Goal: Information Seeking & Learning: Check status

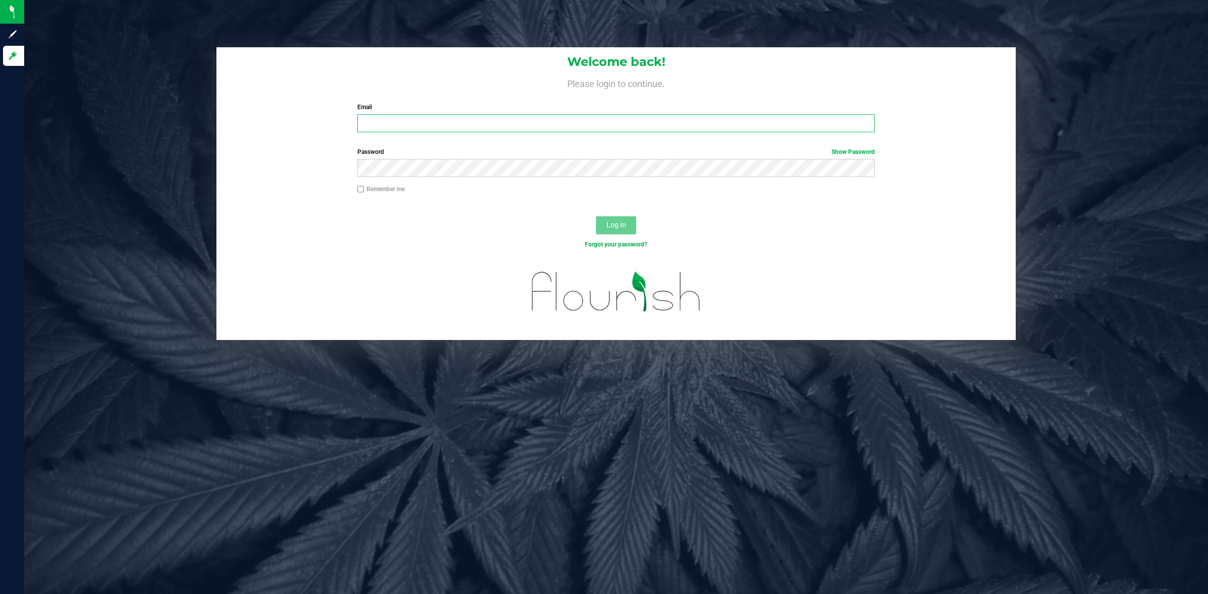
type input "[PERSON_NAME][EMAIL_ADDRESS][DOMAIN_NAME]"
click at [513, 210] on div at bounding box center [615, 208] width 799 height 8
click at [632, 230] on button "Log In" at bounding box center [616, 225] width 40 height 18
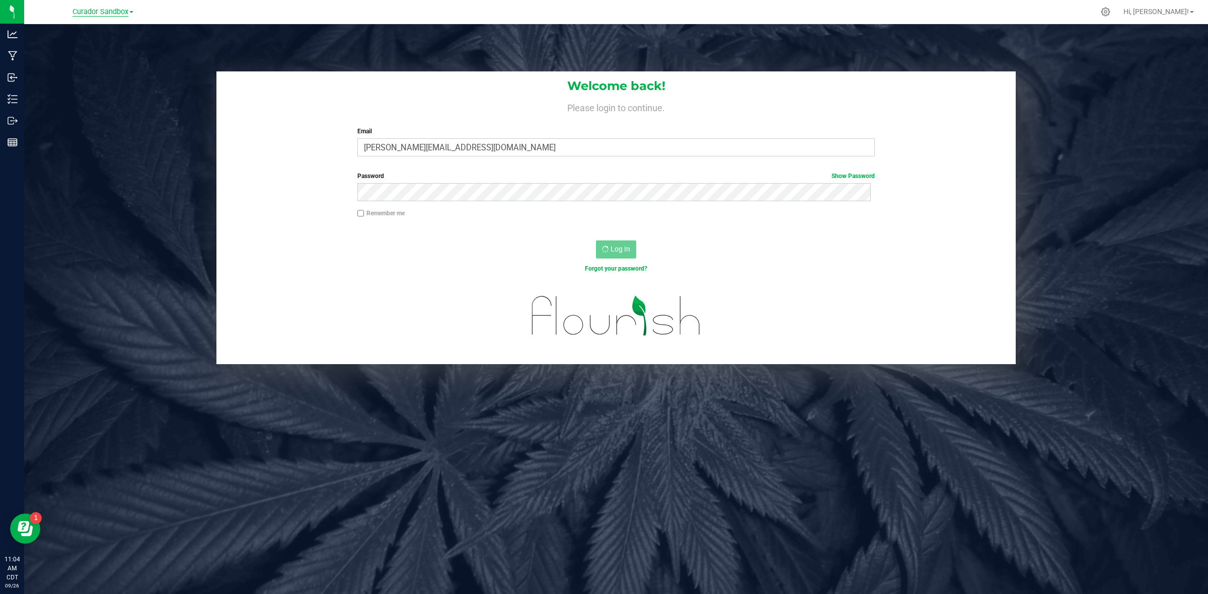
click at [102, 13] on span "Curador Sandbox" at bounding box center [100, 12] width 56 height 9
click at [112, 36] on link "Curador Labs, LLC" at bounding box center [102, 36] width 147 height 14
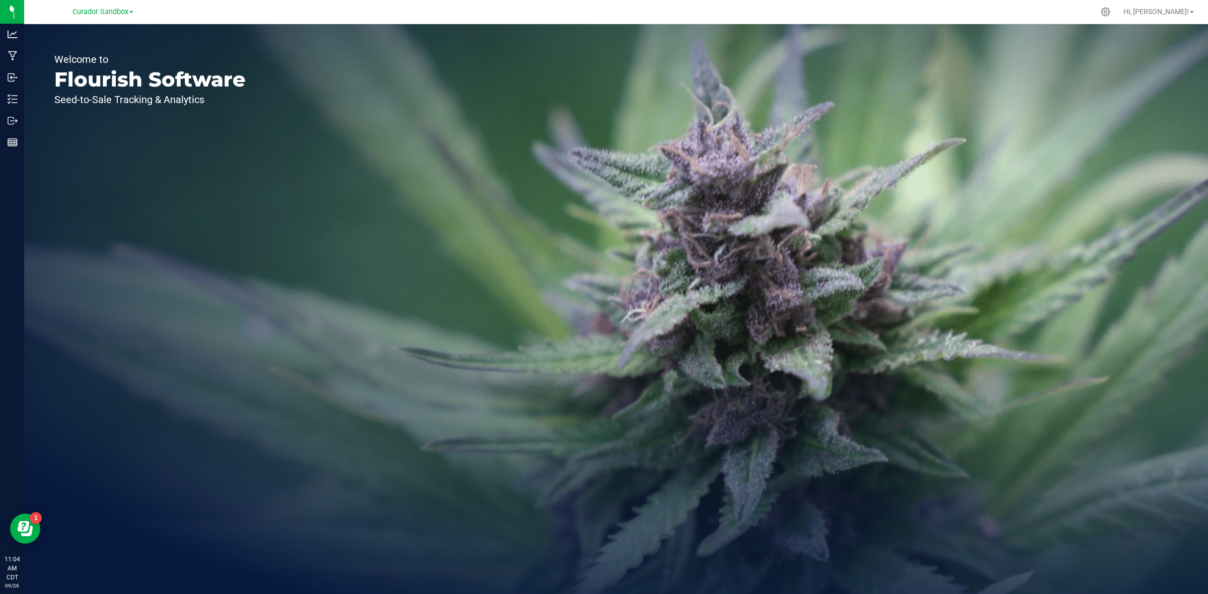
click at [97, 19] on div "Curador Sandbox" at bounding box center [104, 12] width 151 height 20
click at [94, 7] on link "Curador Sandbox" at bounding box center [102, 12] width 61 height 10
click at [101, 32] on link "Curador Labs, LLC" at bounding box center [102, 36] width 147 height 14
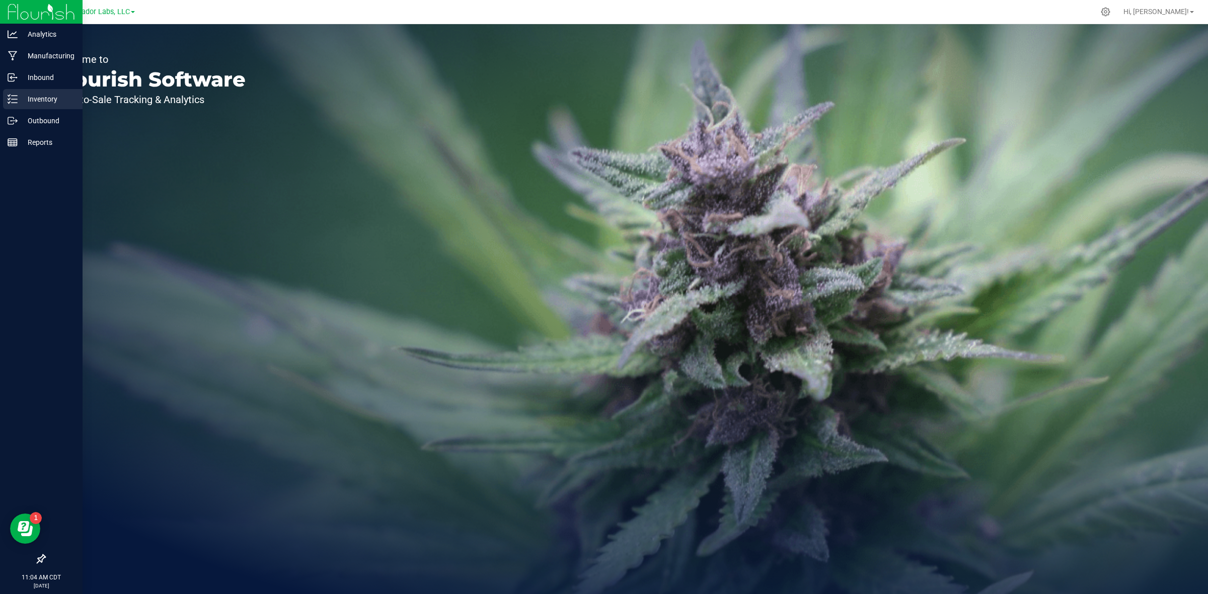
click at [21, 93] on p "Inventory" at bounding box center [48, 99] width 60 height 12
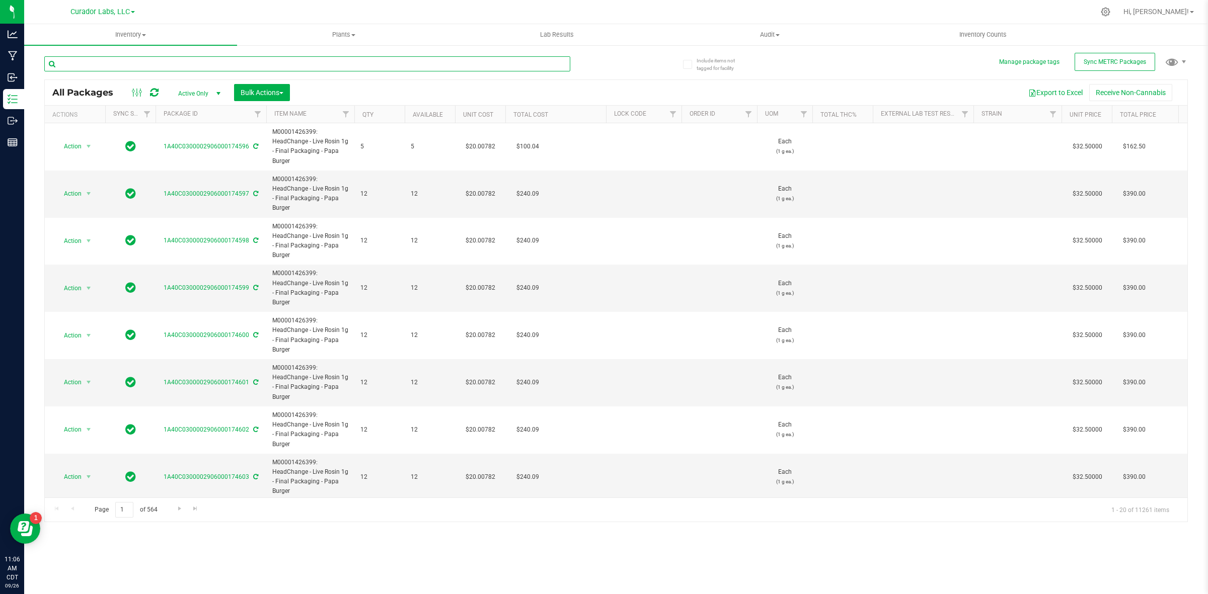
click at [125, 66] on input "text" at bounding box center [307, 63] width 526 height 15
type input "puck"
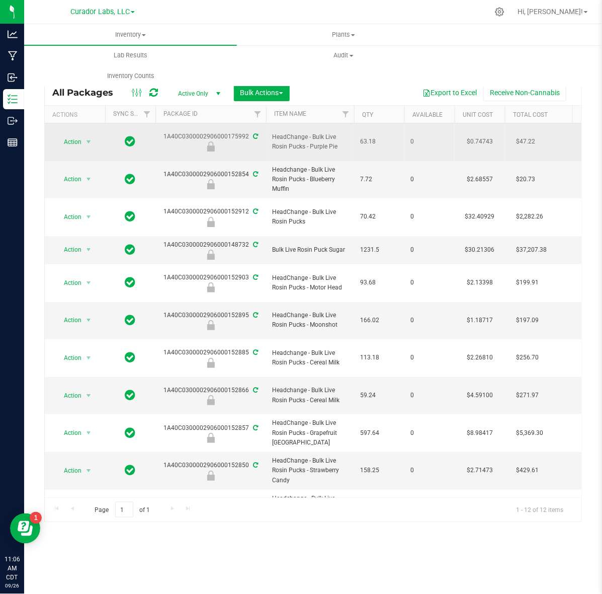
click at [283, 135] on span "HeadChange - Bulk Live Rosin Pucks - Purple Pie" at bounding box center [310, 141] width 76 height 19
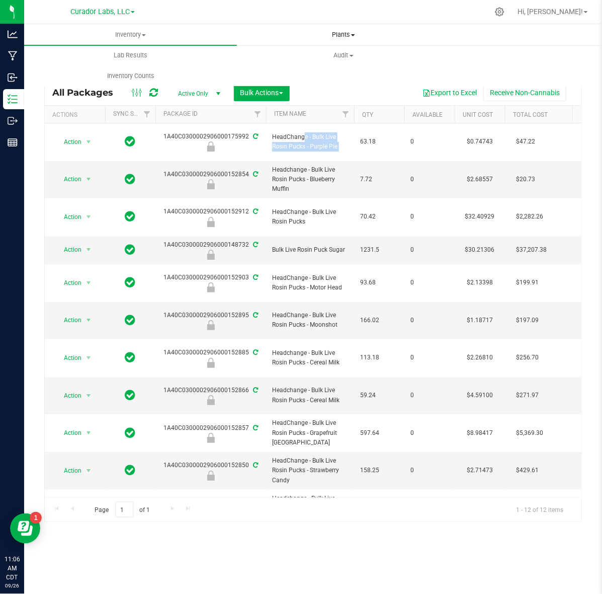
copy tr "HeadChange - Bulk Live Rosin Pucks - Purple Pie"
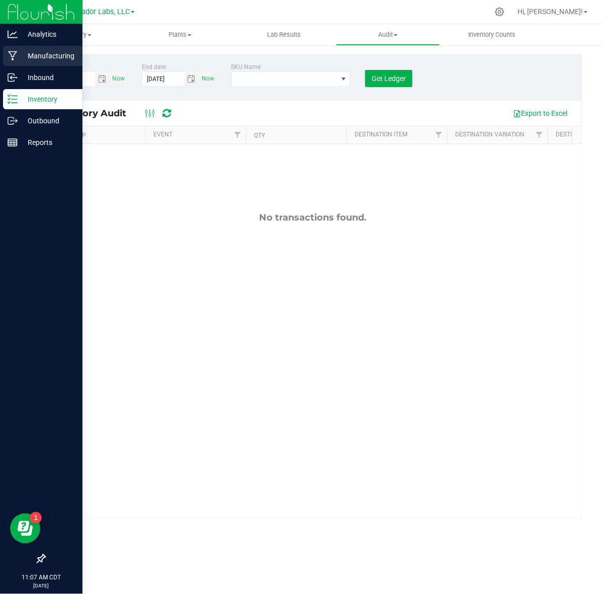
click at [24, 54] on p "Manufacturing" at bounding box center [48, 56] width 60 height 12
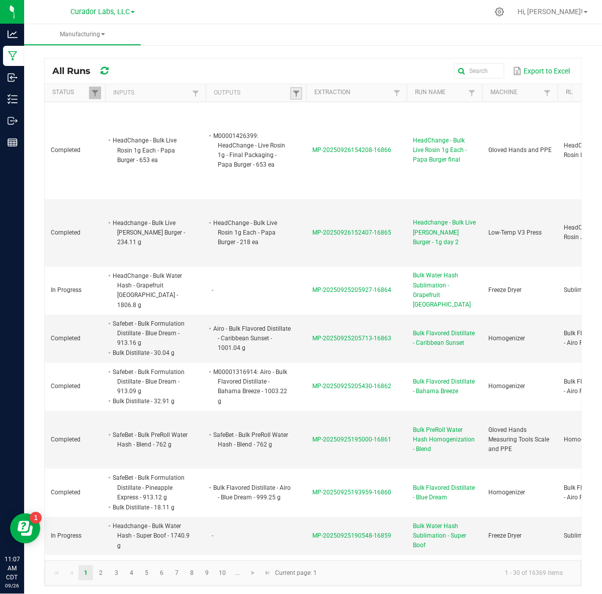
click at [299, 89] on link at bounding box center [296, 93] width 12 height 13
click at [334, 119] on input "text" at bounding box center [349, 114] width 104 height 15
paste input "HeadChange - Bulk Live Rosin Pucks - Purple Pie"
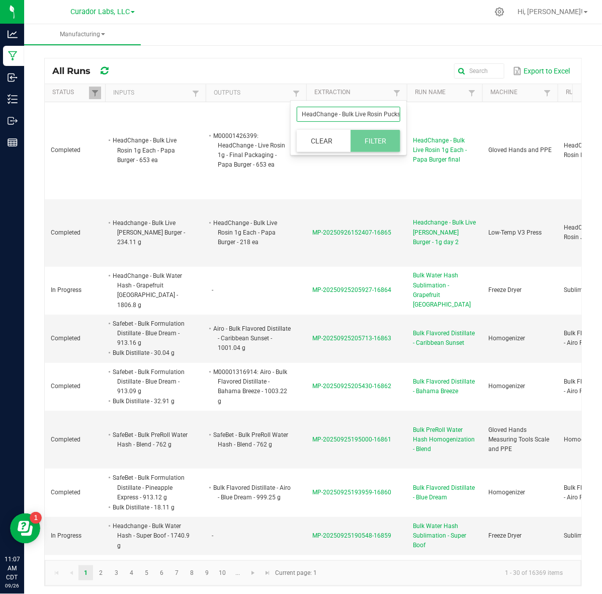
scroll to position [0, 32]
type input "HeadChange - Bulk Live Rosin Pucks - Purple Pie"
click at [378, 136] on button "Filter" at bounding box center [376, 141] width 50 height 22
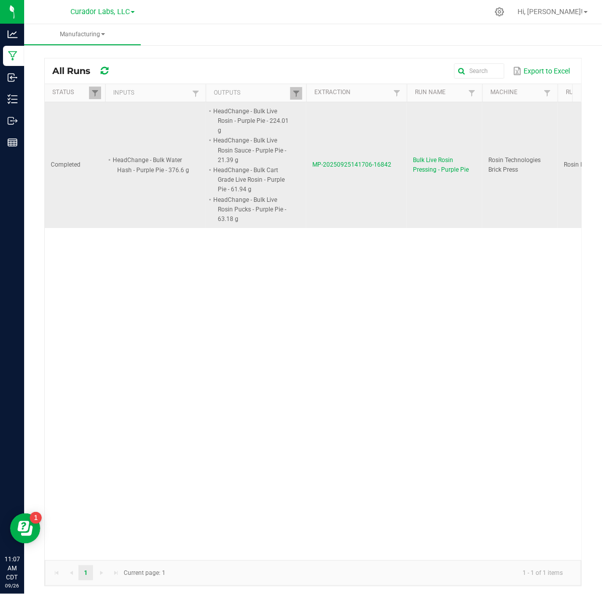
drag, startPoint x: 311, startPoint y: 168, endPoint x: 393, endPoint y: 184, distance: 83.7
click at [391, 184] on td "MP-20250925141706-16842" at bounding box center [357, 165] width 101 height 126
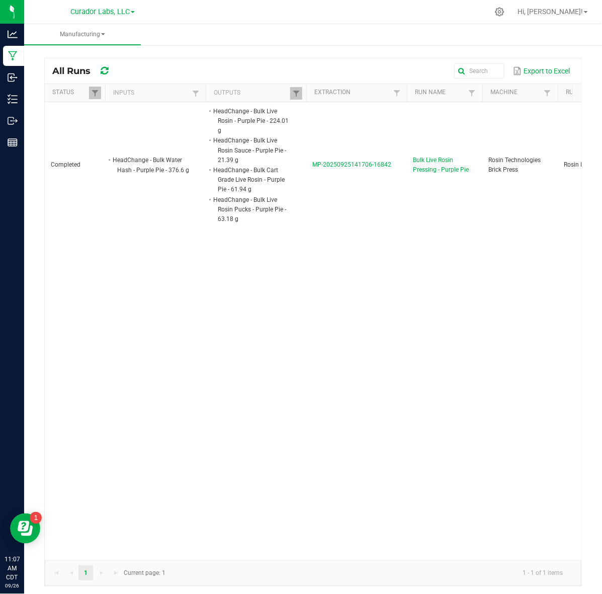
copy span "MP-20250925141706-16842"
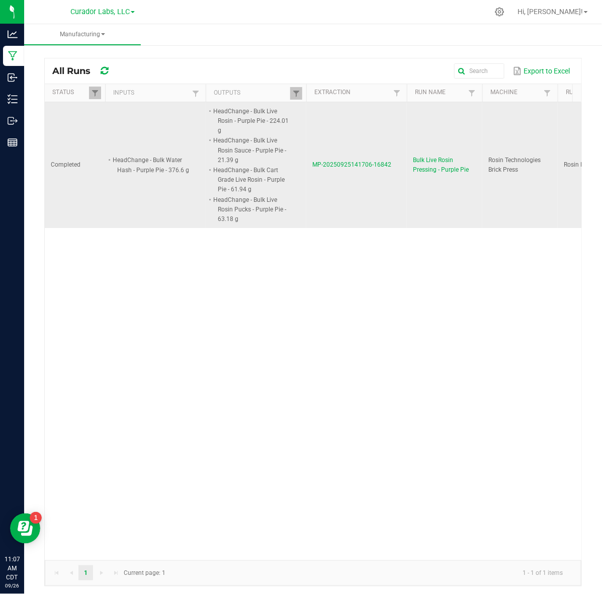
click at [360, 163] on span "MP-20250925141706-16842" at bounding box center [352, 164] width 79 height 7
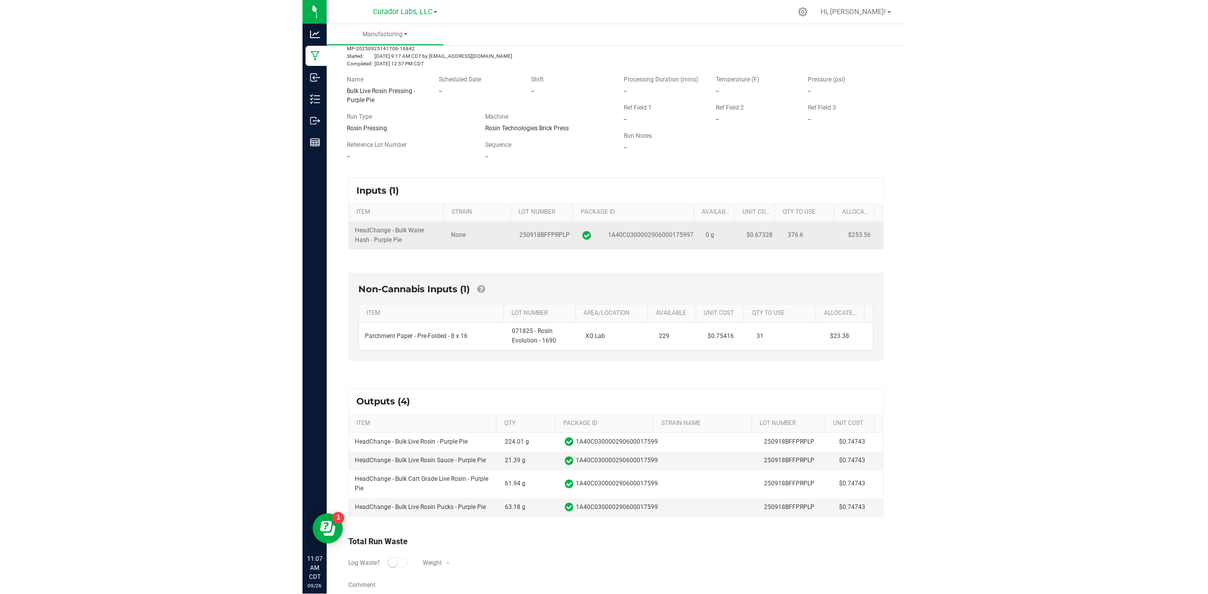
scroll to position [57, 0]
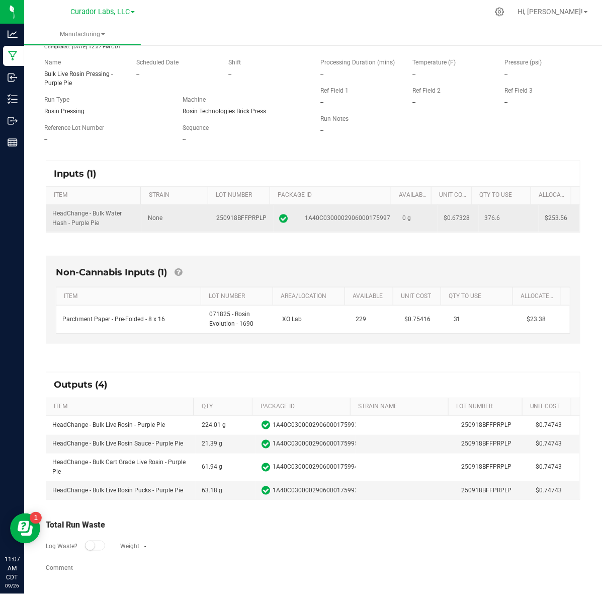
drag, startPoint x: 50, startPoint y: 211, endPoint x: 556, endPoint y: 219, distance: 505.9
click at [556, 219] on tr "HeadChange - Bulk Water Hash - Purple Pie None 250918BFFPRPLP 1A40C030000290600…" at bounding box center [313, 218] width 534 height 27
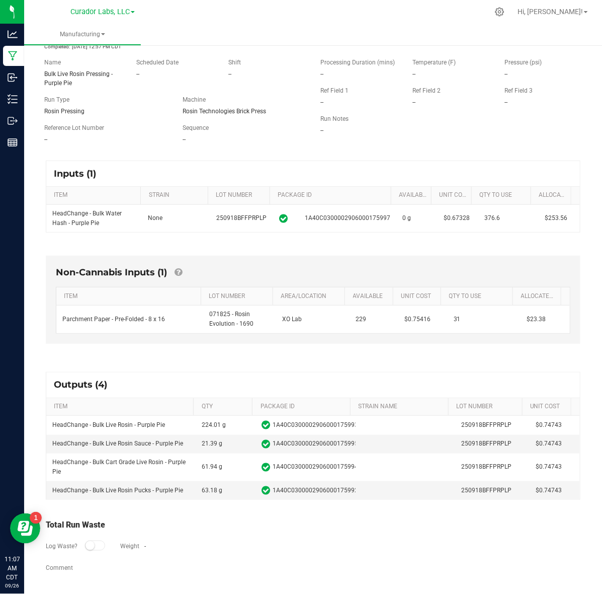
copy tr "HeadChange - Bulk Water Hash - Purple Pie None 250918BFFPRPLP 1A40C030000290600…"
drag, startPoint x: 532, startPoint y: 325, endPoint x: 98, endPoint y: 334, distance: 433.5
click at [98, 334] on div "Non-Cannabis Inputs (1) ITEM LOT NUMBER AREA/LOCATION AVAILABLE Unit Cost QTY T…" at bounding box center [313, 300] width 535 height 88
copy table "Parchment Paper - Pre-Folded - 8 x 16 071825 - Rosin Evolution - 1690 XO Lab 22…"
drag, startPoint x: 51, startPoint y: 422, endPoint x: 551, endPoint y: 494, distance: 505.5
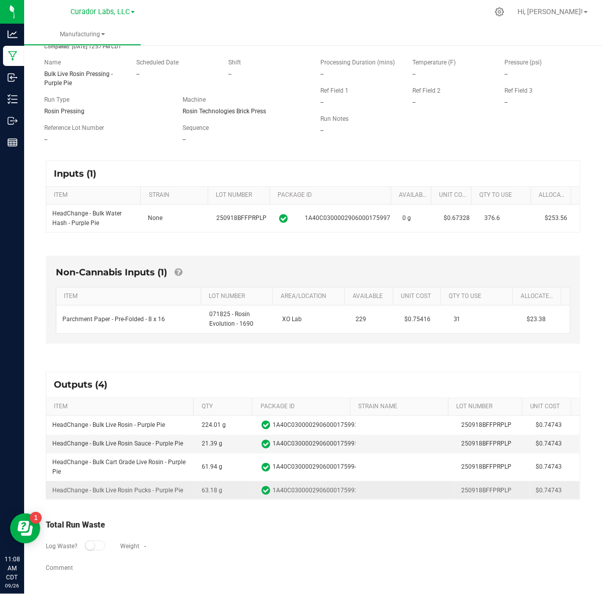
click at [551, 494] on tbody "HeadChange - Bulk Live Rosin - Purple Pie 224.01 g 1A40C0300002906000175993 250…" at bounding box center [313, 458] width 534 height 84
copy tbody "HeadChange - Bulk Live Rosin - Purple Pie 224.01 g 1A40C0300002906000175993 250…"
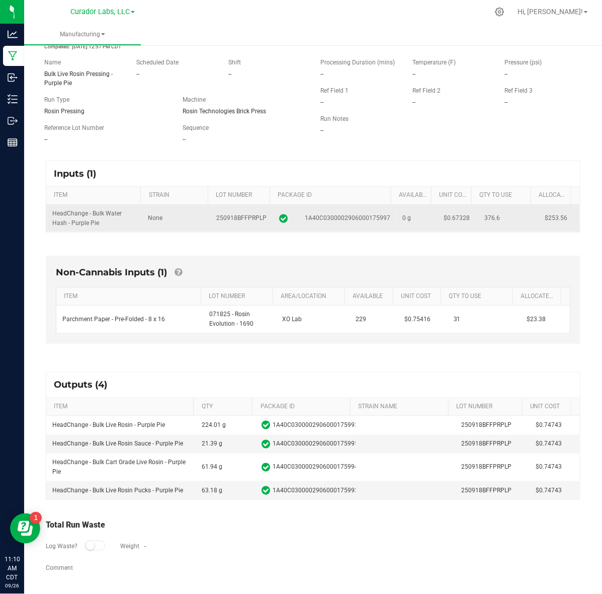
click at [325, 213] on span "1A40C0300002906000175997" at bounding box center [348, 218] width 86 height 10
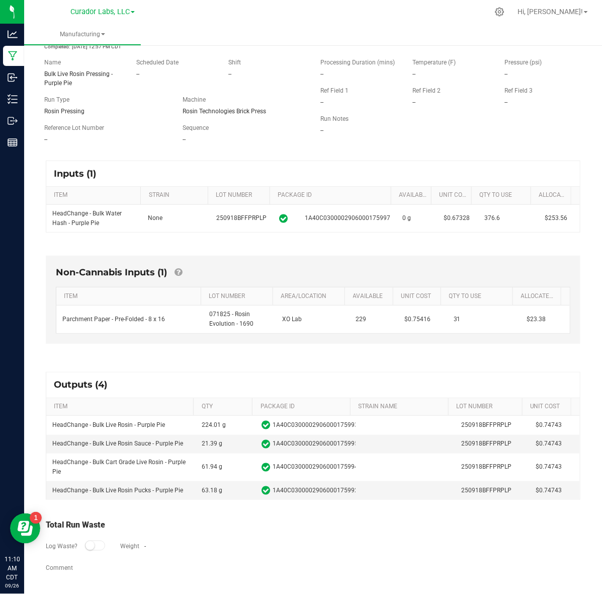
copy span "1A40C0300002906000175997"
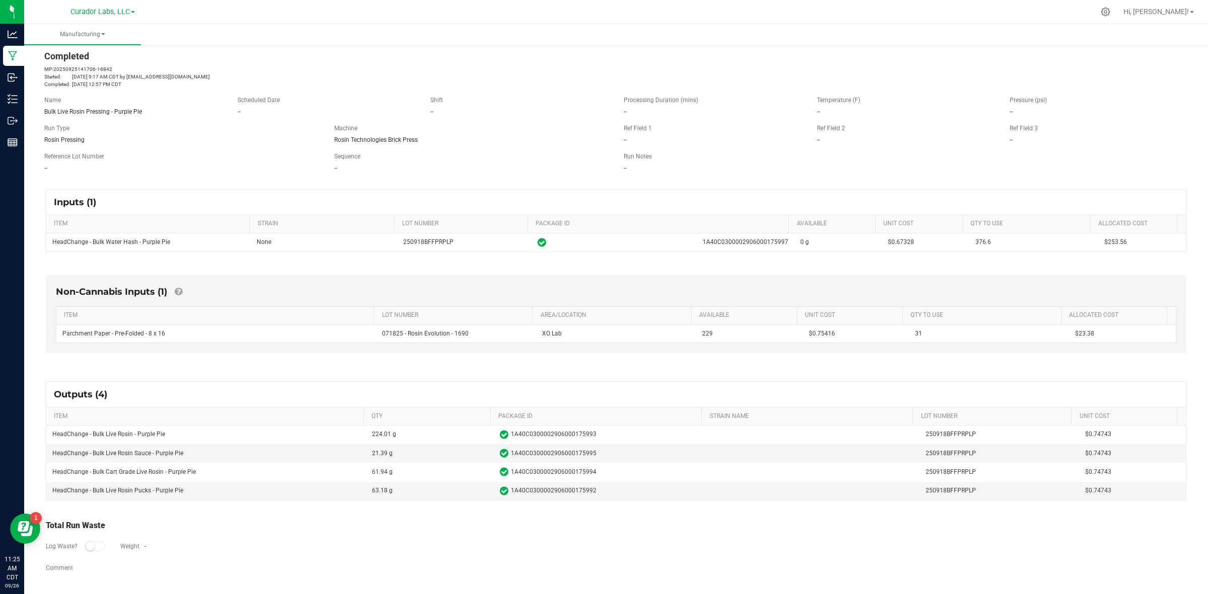
scroll to position [20, 0]
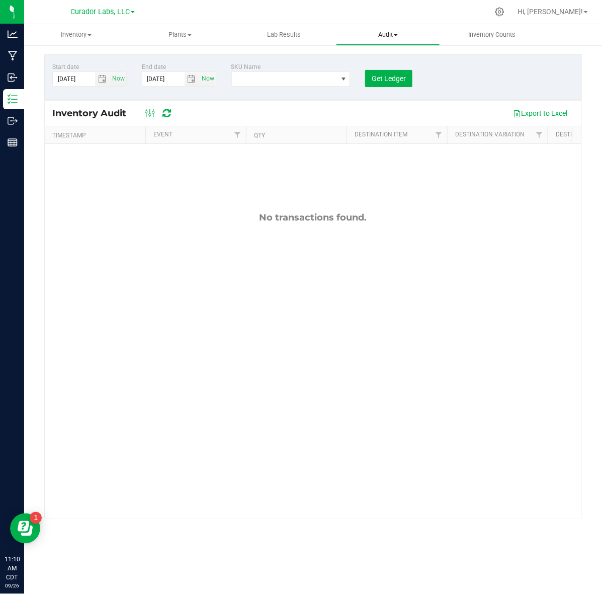
click at [394, 34] on span "Audit" at bounding box center [388, 34] width 103 height 9
click at [376, 69] on span "Package history" at bounding box center [376, 72] width 80 height 9
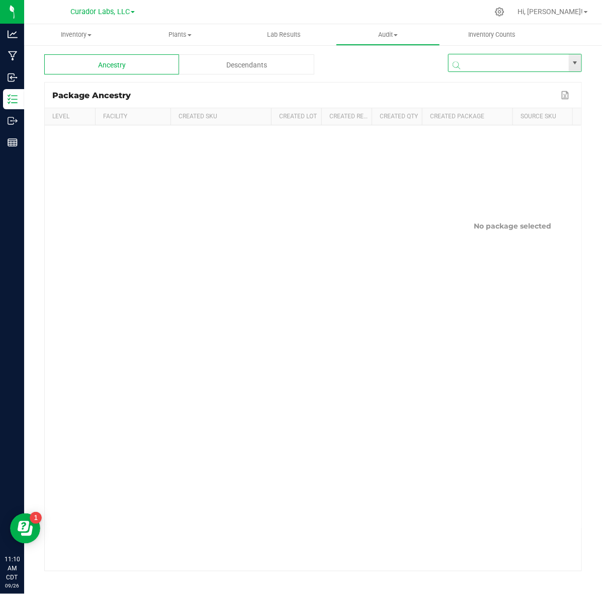
click at [519, 58] on input "NO DATA FOUND" at bounding box center [509, 63] width 120 height 18
paste input "1A40C0300002906000175997"
click at [512, 86] on li "1A40C0300002906000175997" at bounding box center [515, 82] width 133 height 17
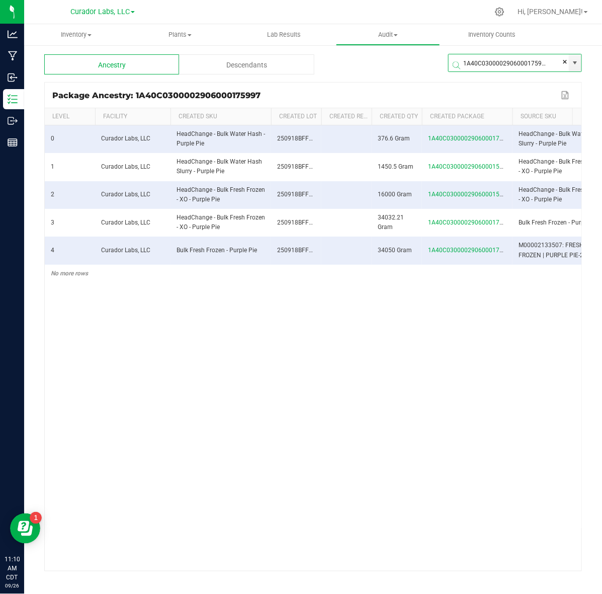
type input "1A40C0300002906000175997"
click at [564, 93] on button "Export to Excel" at bounding box center [566, 95] width 16 height 13
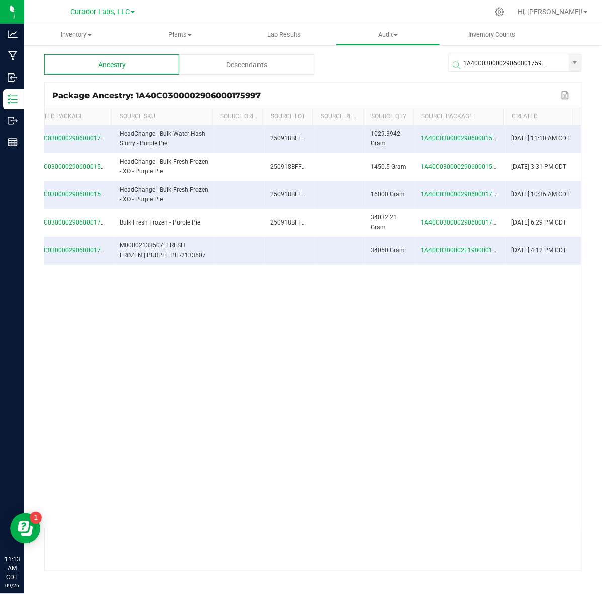
scroll to position [0, 408]
drag, startPoint x: 53, startPoint y: 142, endPoint x: 502, endPoint y: 314, distance: 480.0
click at [504, 318] on div "0 Curador Labs, LLC HeadChange - Bulk Water Hash - Purple Pie 250918BFFPRPLP 37…" at bounding box center [313, 326] width 537 height 403
copy table
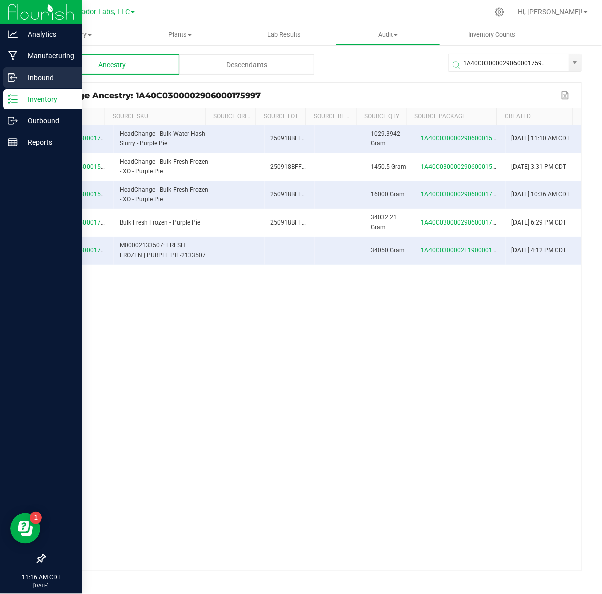
click at [26, 71] on p "Inbound" at bounding box center [48, 77] width 60 height 12
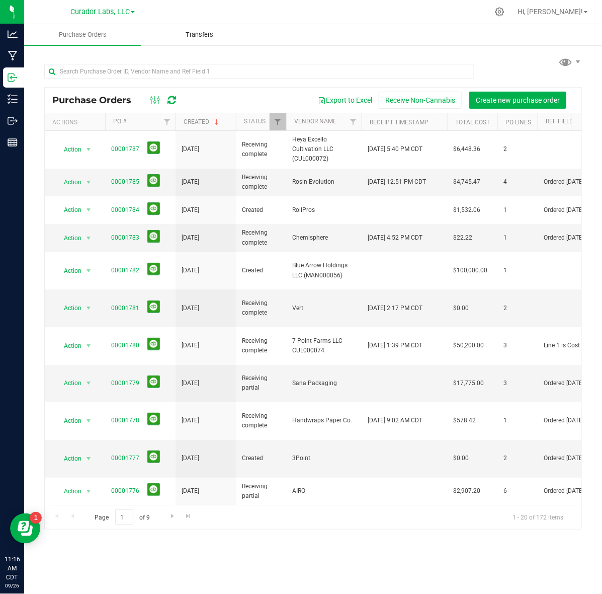
click at [194, 37] on span "Transfers" at bounding box center [199, 34] width 55 height 9
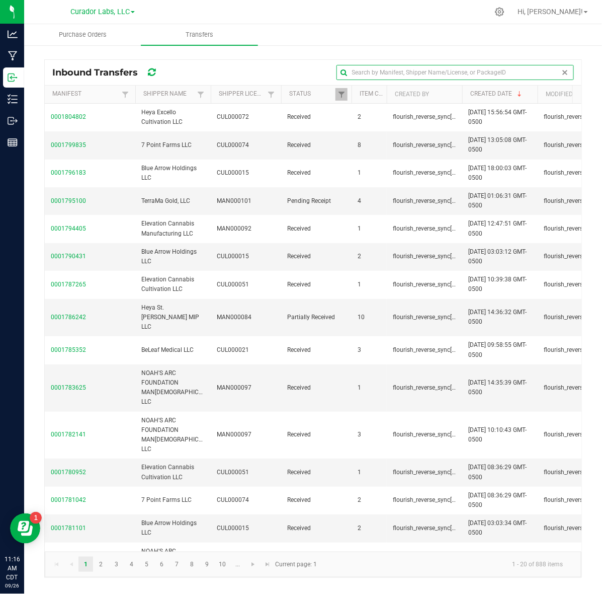
click at [539, 71] on input "text" at bounding box center [456, 72] width 238 height 15
click at [537, 74] on input "text" at bounding box center [456, 72] width 238 height 15
paste input "1A40C0300002E19000013182"
type input "1A40C0300002E19000013182"
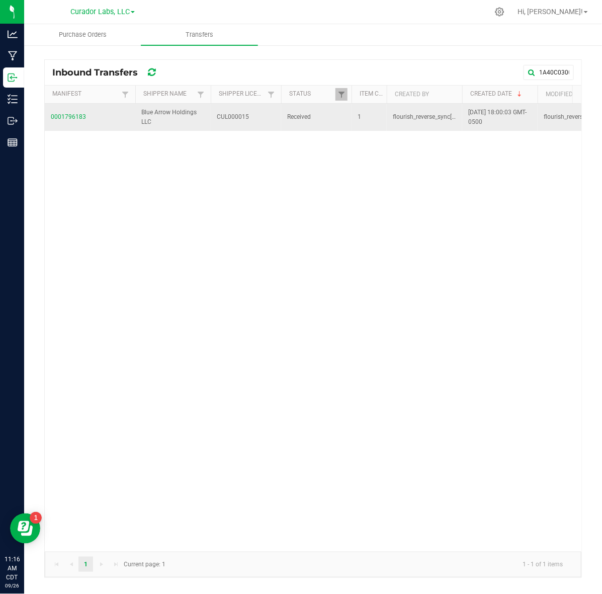
click at [76, 117] on span "0001796183" at bounding box center [90, 117] width 79 height 10
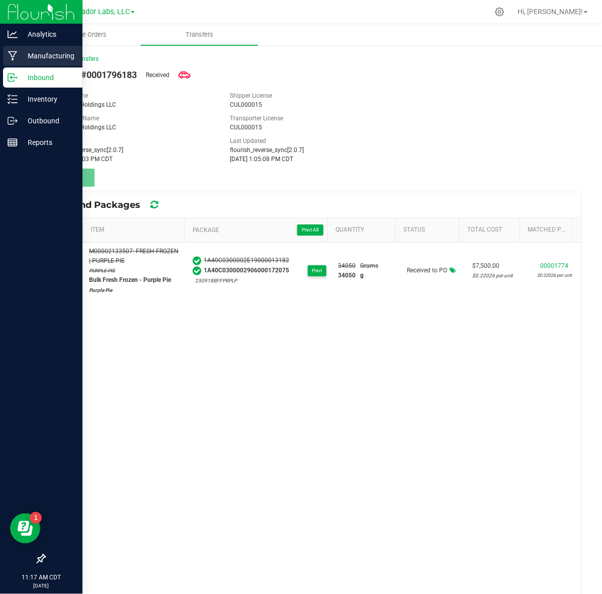
click at [30, 55] on p "Manufacturing" at bounding box center [48, 56] width 60 height 12
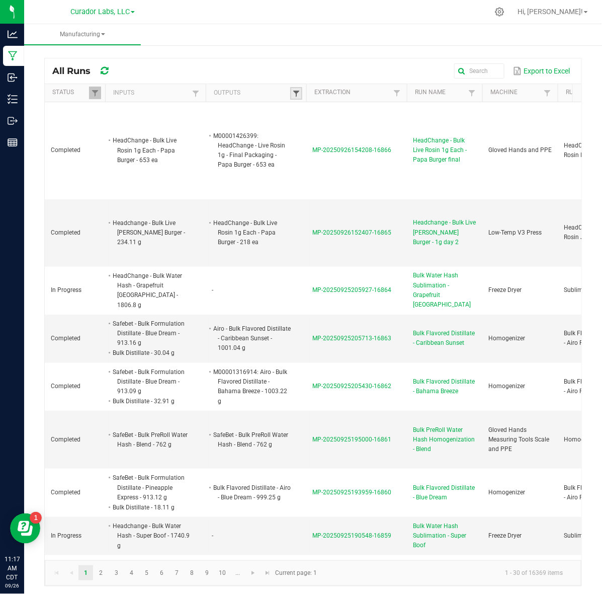
click at [292, 91] on span at bounding box center [296, 94] width 8 height 8
click at [310, 114] on input "text" at bounding box center [349, 114] width 104 height 15
paste input "HeadChange - Bulk Fresh Frozen - XO - Purple Pie"
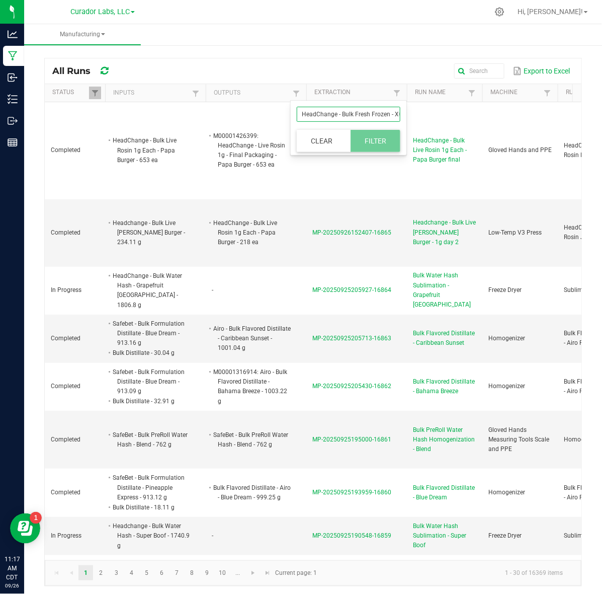
scroll to position [0, 34]
type input "HeadChange - Bulk Fresh Frozen - XO - Purple Pie"
click at [386, 143] on button "Filter" at bounding box center [376, 141] width 50 height 22
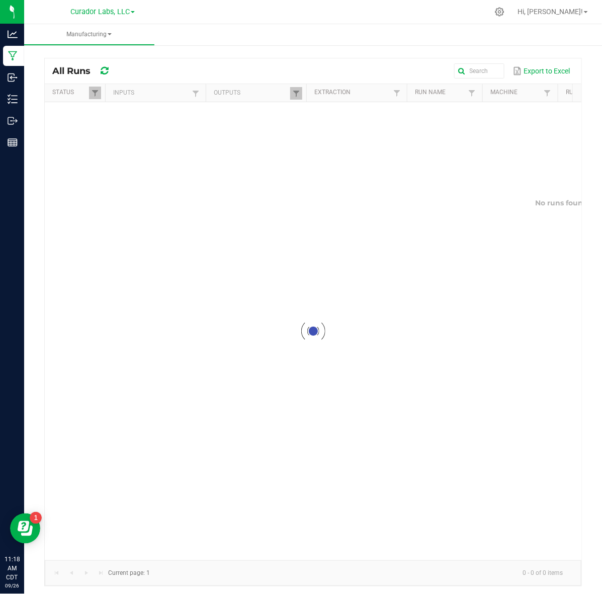
drag, startPoint x: 279, startPoint y: 552, endPoint x: 323, endPoint y: 552, distance: 43.8
click at [323, 552] on div at bounding box center [313, 331] width 537 height 458
drag, startPoint x: 292, startPoint y: 553, endPoint x: 316, endPoint y: 553, distance: 23.2
click at [316, 553] on div at bounding box center [313, 331] width 537 height 458
click at [294, 97] on span at bounding box center [296, 94] width 8 height 8
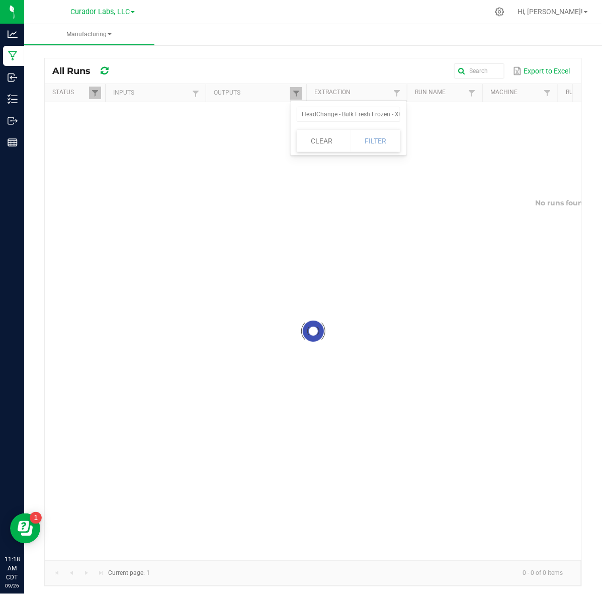
drag, startPoint x: 369, startPoint y: 137, endPoint x: 330, endPoint y: 109, distance: 47.6
click at [368, 136] on div at bounding box center [313, 331] width 537 height 458
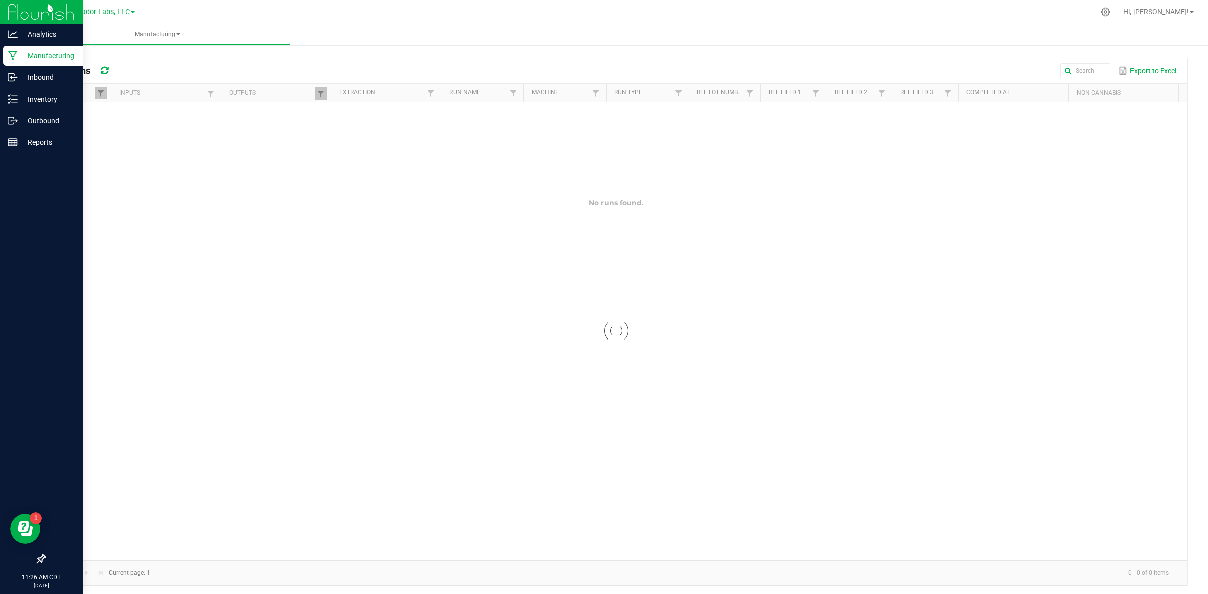
click at [29, 56] on p "Manufacturing" at bounding box center [48, 56] width 60 height 12
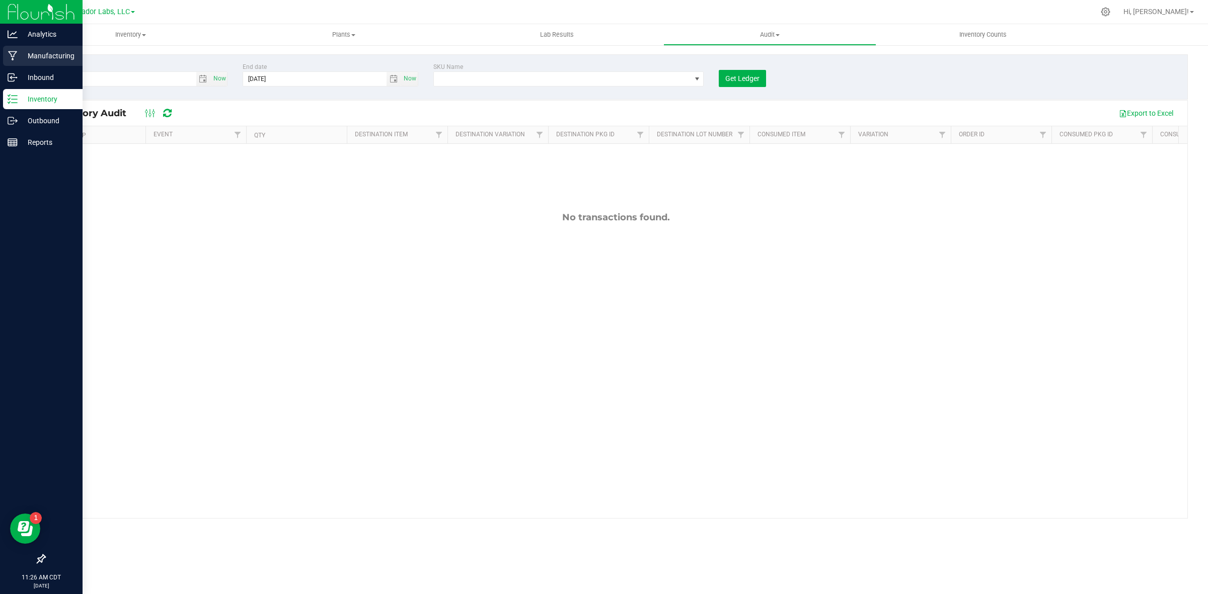
click at [32, 54] on p "Manufacturing" at bounding box center [48, 56] width 60 height 12
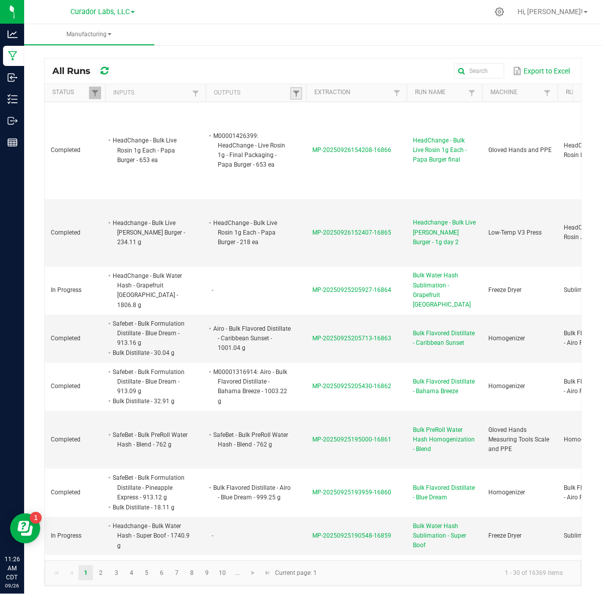
drag, startPoint x: 297, startPoint y: 92, endPoint x: 292, endPoint y: 98, distance: 8.6
click at [297, 92] on span at bounding box center [296, 94] width 8 height 8
click at [295, 113] on div "Clear Filter" at bounding box center [349, 128] width 116 height 54
click at [305, 113] on input "text" at bounding box center [349, 114] width 104 height 15
paste input "HeadChange - Bulk Fresh Frozen - XO - Purple Pie"
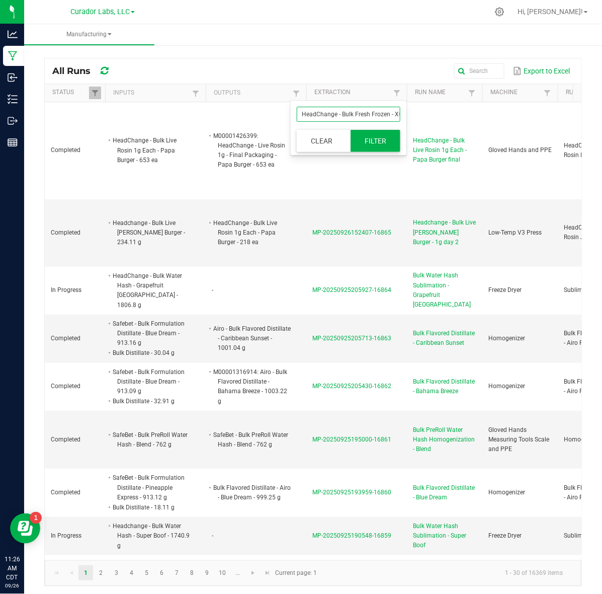
scroll to position [0, 34]
type input "HeadChange - Bulk Fresh Frozen - XO - Purple Pie"
click at [375, 139] on button "Filter" at bounding box center [376, 141] width 50 height 22
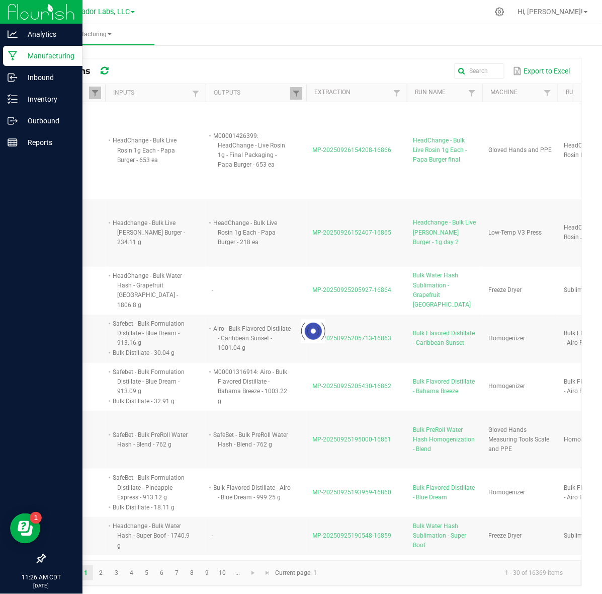
click at [13, 59] on div "Manufacturing" at bounding box center [43, 56] width 80 height 20
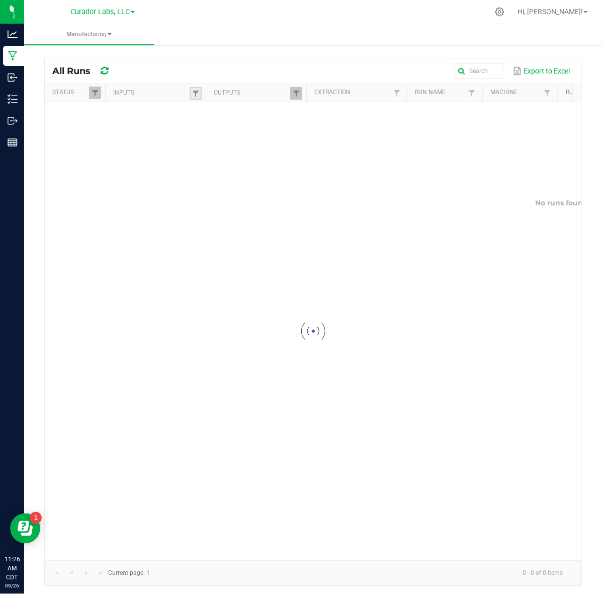
click at [200, 97] on link at bounding box center [196, 93] width 12 height 13
click at [196, 94] on span at bounding box center [196, 94] width 8 height 8
click at [196, 95] on span at bounding box center [196, 94] width 8 height 8
click at [208, 116] on div at bounding box center [313, 331] width 537 height 458
click at [212, 109] on div at bounding box center [313, 331] width 537 height 458
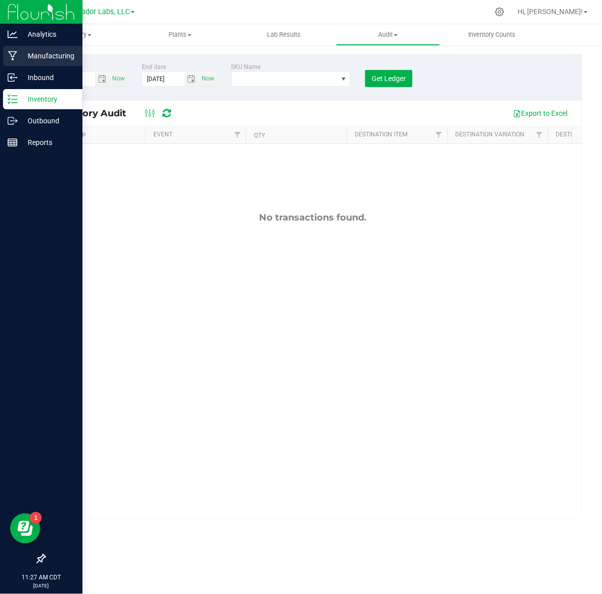
click at [37, 55] on p "Manufacturing" at bounding box center [48, 56] width 60 height 12
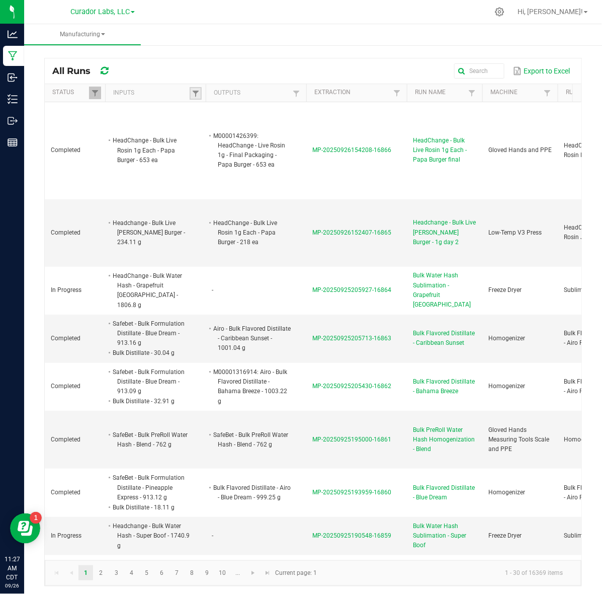
click at [193, 89] on link at bounding box center [196, 93] width 12 height 13
click at [215, 107] on kendo-popup "Clear Filter" at bounding box center [248, 127] width 117 height 55
click at [220, 112] on input "text" at bounding box center [248, 114] width 104 height 15
paste input "Bulk Fresh Frozen - Purple Pie"
type input "Bulk Fresh Frozen - Purple Pie"
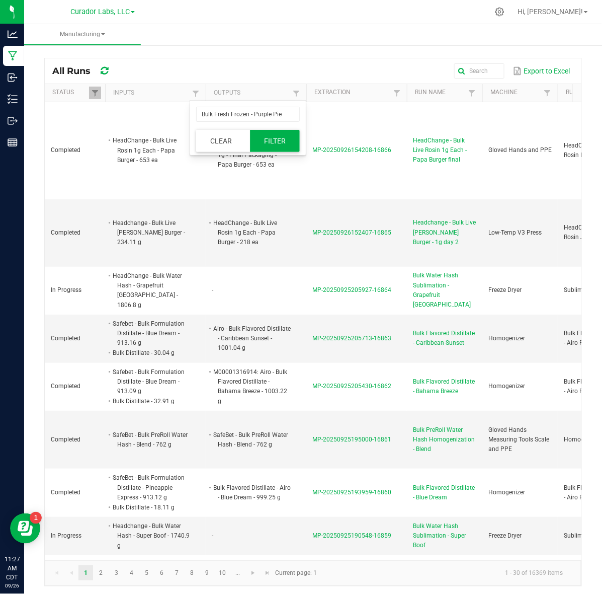
click at [273, 136] on button "Filter" at bounding box center [275, 141] width 50 height 22
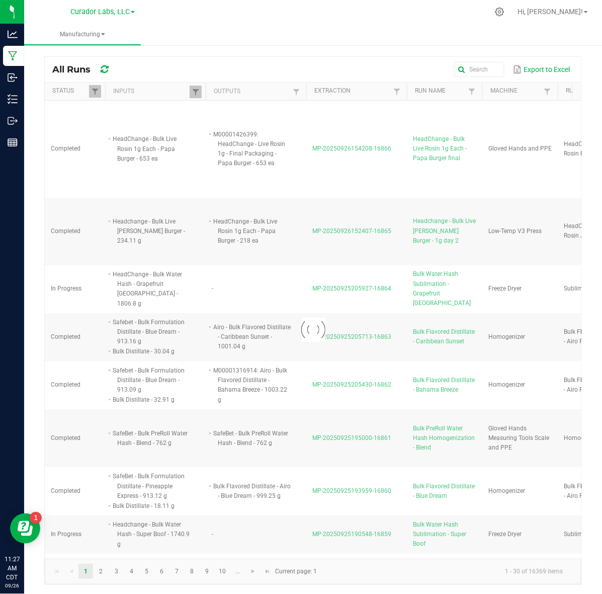
scroll to position [3, 0]
click at [463, 66] on input "text" at bounding box center [418, 68] width 171 height 15
drag, startPoint x: 356, startPoint y: 66, endPoint x: 406, endPoint y: 68, distance: 49.3
click at [406, 68] on input "text" at bounding box center [418, 68] width 171 height 15
drag, startPoint x: 348, startPoint y: 69, endPoint x: 512, endPoint y: 69, distance: 164.1
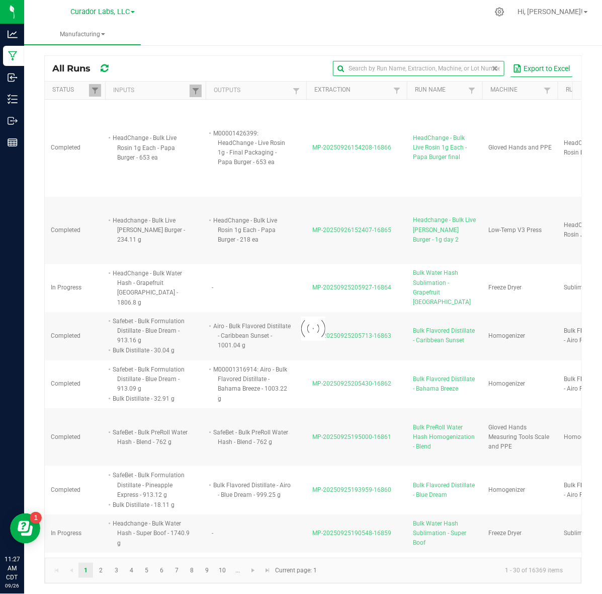
click at [512, 69] on div "Export to Excel" at bounding box center [350, 68] width 448 height 17
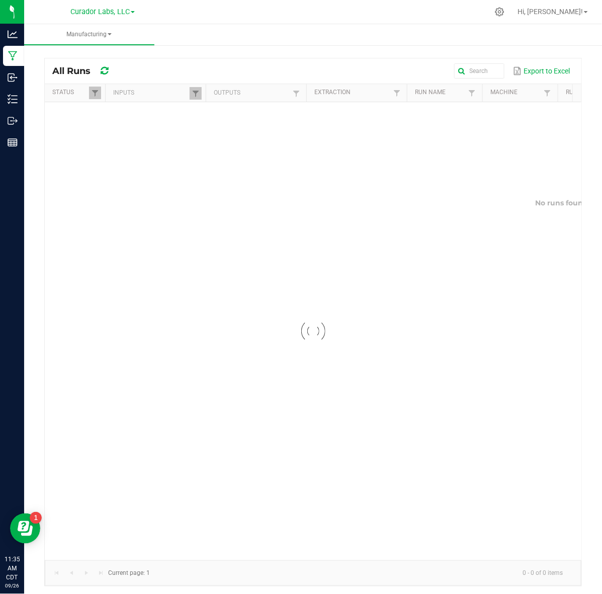
drag, startPoint x: 291, startPoint y: 290, endPoint x: 284, endPoint y: 282, distance: 10.8
click at [291, 290] on div at bounding box center [313, 331] width 537 height 458
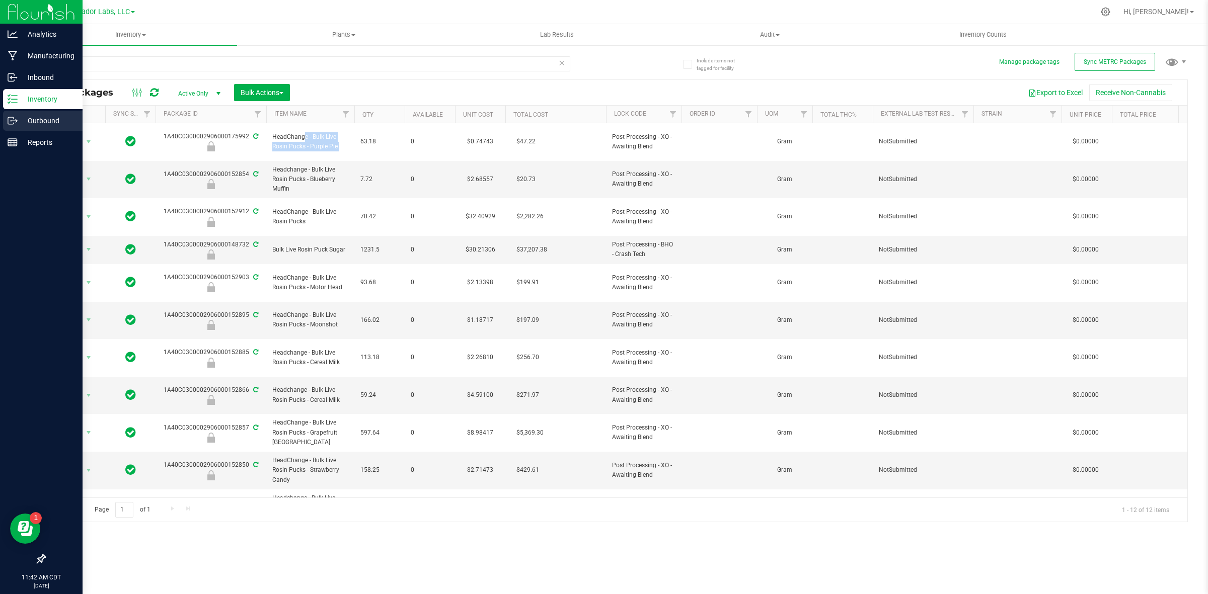
click at [27, 115] on p "Outbound" at bounding box center [48, 121] width 60 height 12
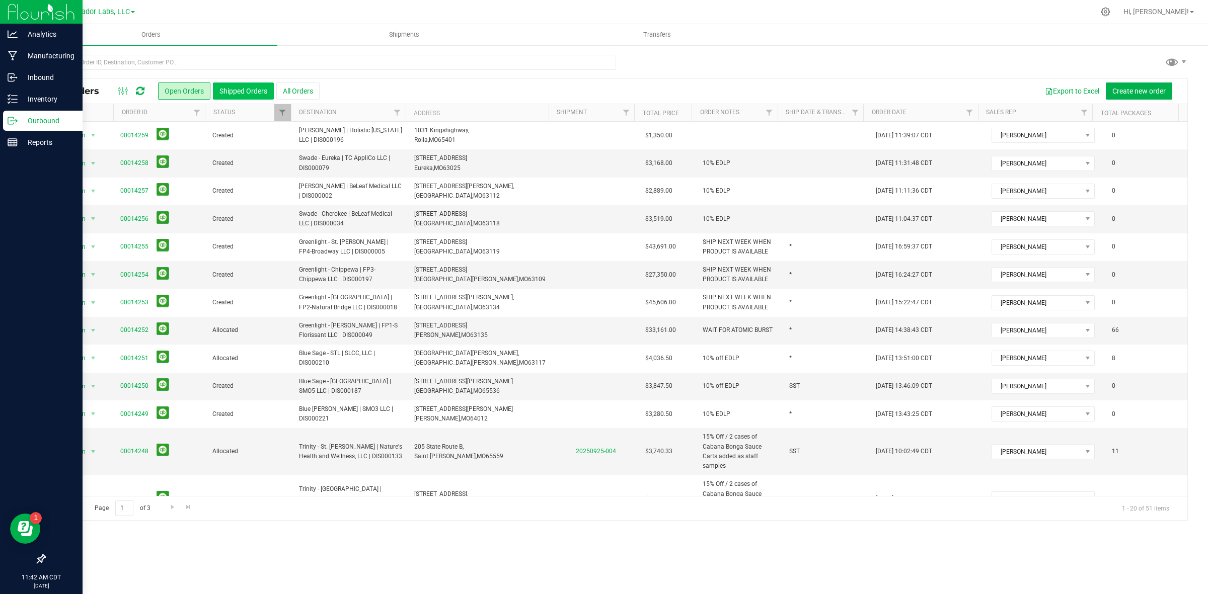
click at [247, 86] on button "Shipped Orders" at bounding box center [243, 91] width 61 height 17
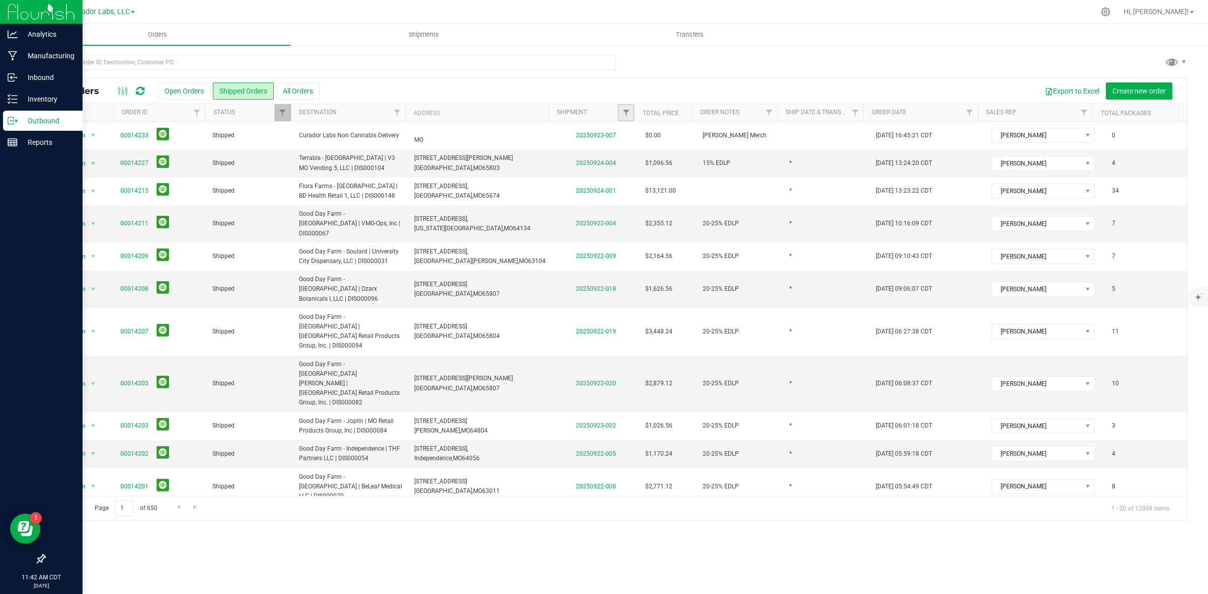
click at [602, 115] on link "Filter" at bounding box center [626, 112] width 17 height 17
click at [602, 136] on input "text" at bounding box center [676, 134] width 104 height 15
type input "202509"
click at [602, 172] on button "Filter" at bounding box center [648, 161] width 48 height 22
click at [602, 92] on button "Export to Excel" at bounding box center [1071, 91] width 67 height 17
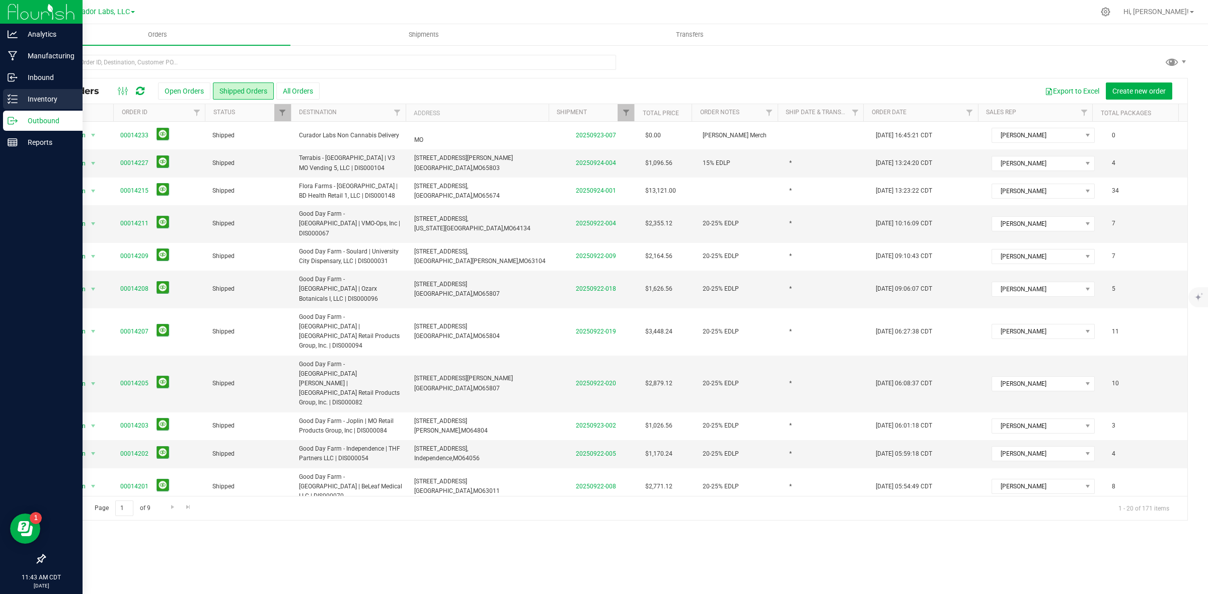
click at [28, 102] on p "Inventory" at bounding box center [48, 99] width 60 height 12
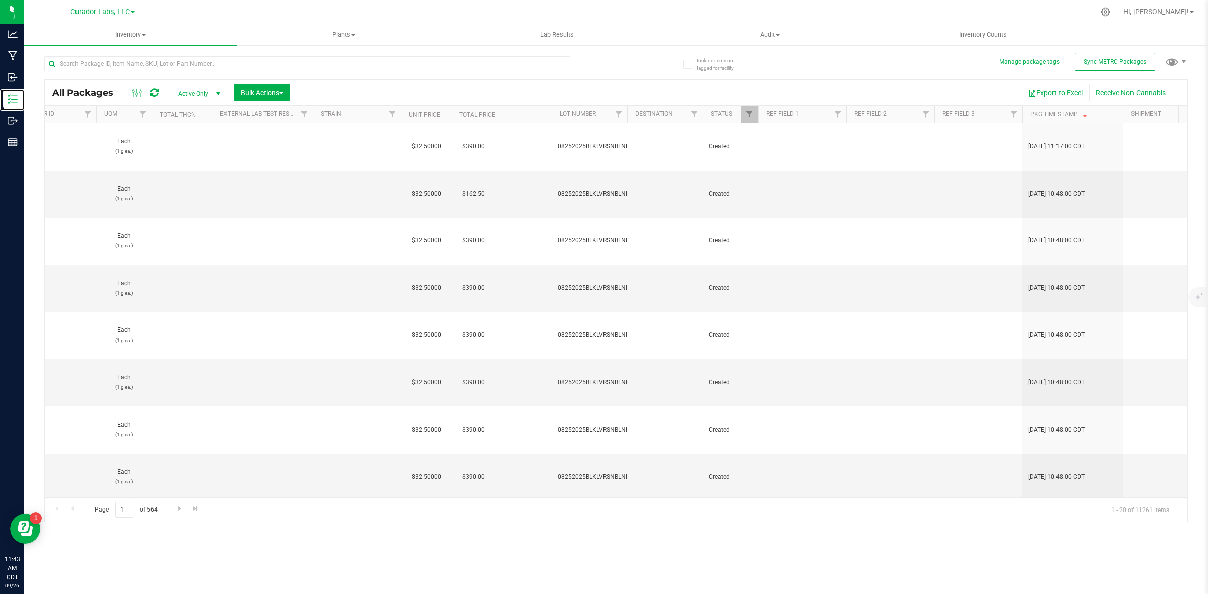
scroll to position [0, 1132]
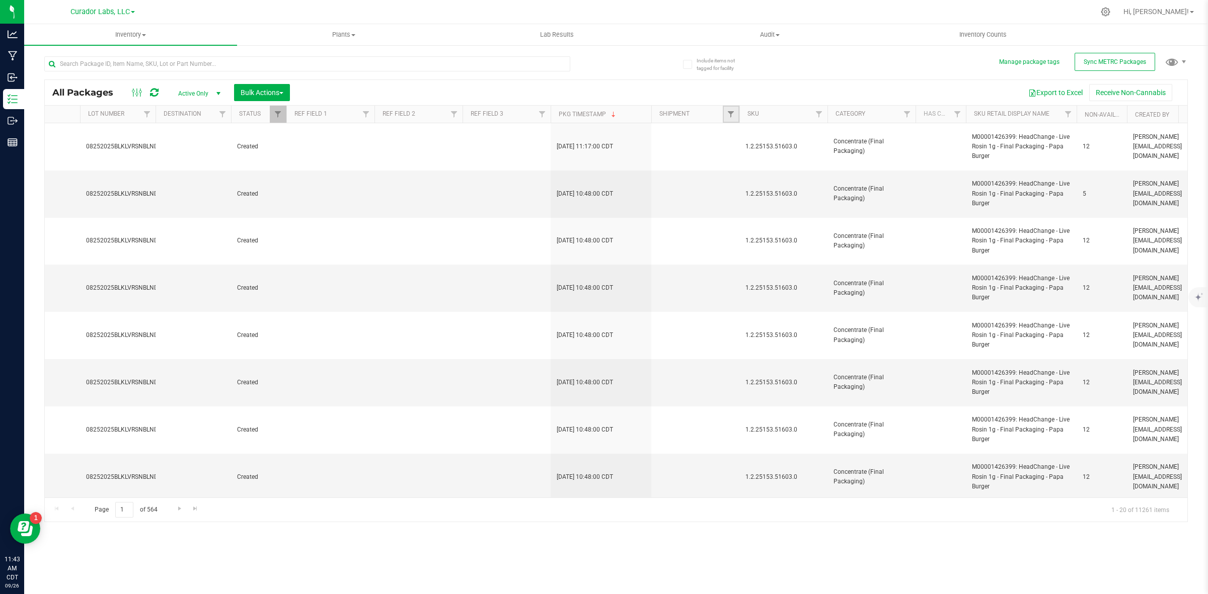
click at [602, 112] on link "Filter" at bounding box center [731, 114] width 17 height 17
click at [602, 137] on input "text" at bounding box center [781, 136] width 104 height 15
type input "202509"
click at [602, 164] on button "Filter" at bounding box center [753, 163] width 48 height 22
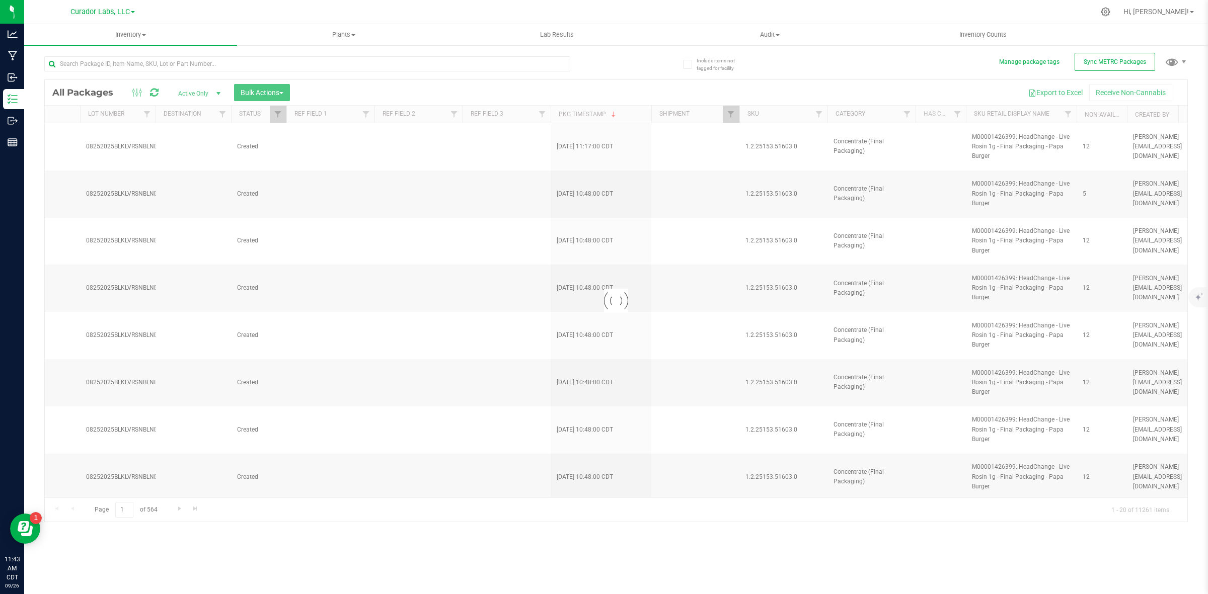
click at [209, 91] on span "Active Only" at bounding box center [197, 94] width 55 height 14
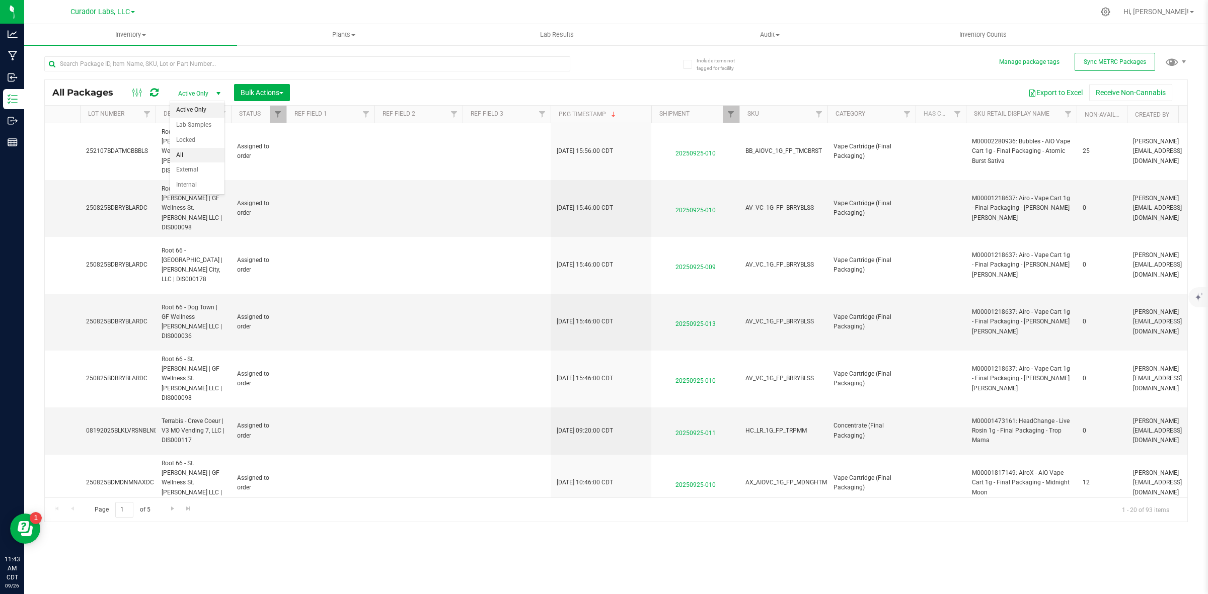
click at [185, 152] on li "All" at bounding box center [197, 155] width 54 height 15
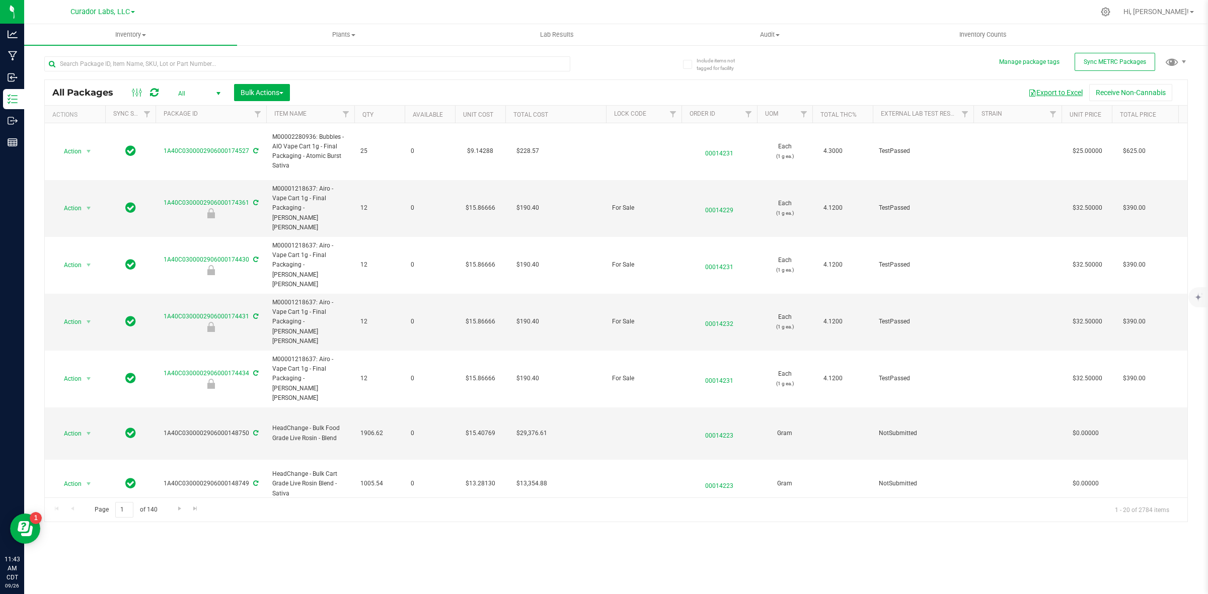
click at [602, 89] on button "Export to Excel" at bounding box center [1055, 92] width 67 height 17
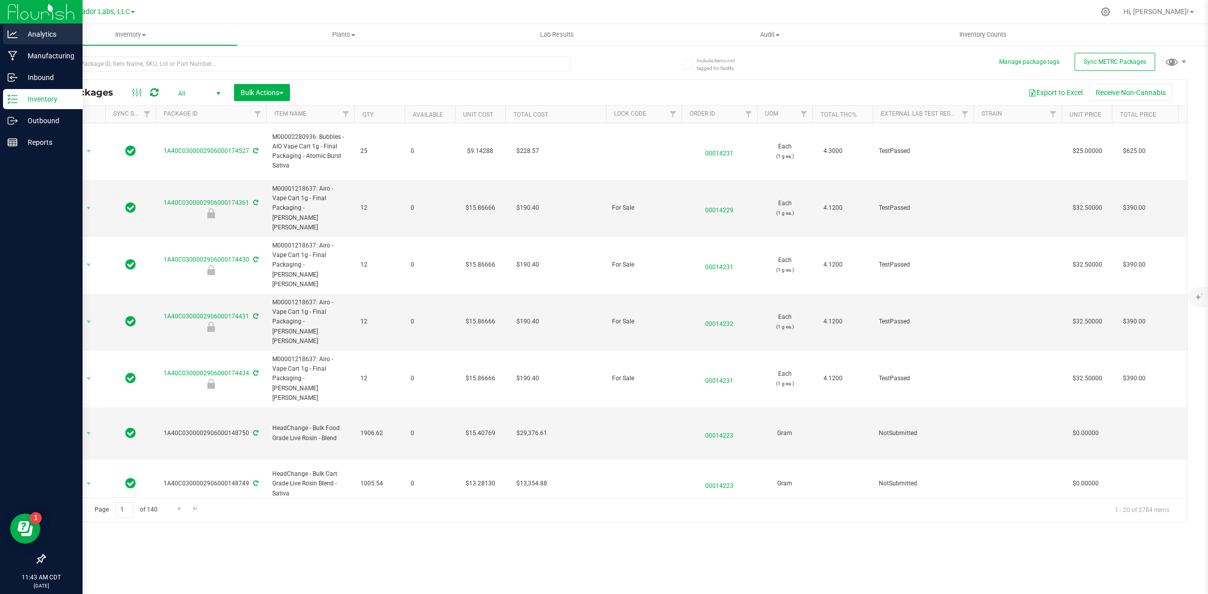
click at [37, 39] on p "Analytics" at bounding box center [48, 34] width 60 height 12
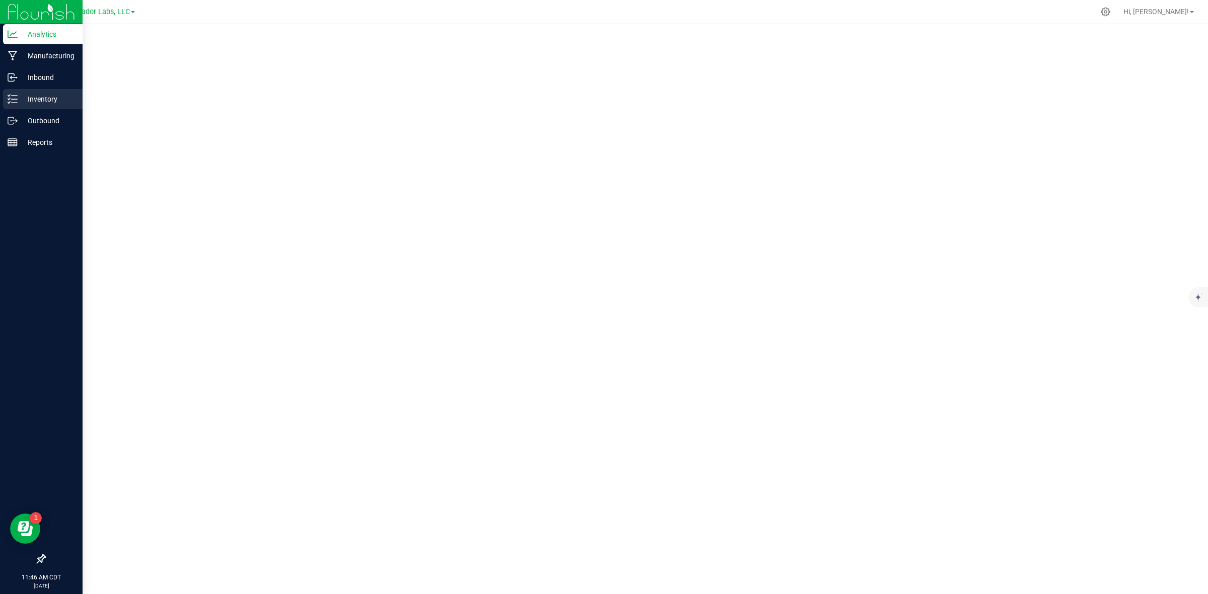
click at [41, 96] on p "Inventory" at bounding box center [48, 99] width 60 height 12
